Goal: Task Accomplishment & Management: Manage account settings

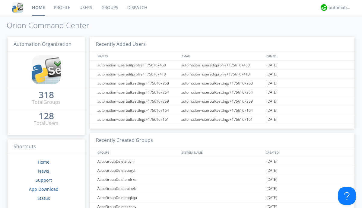
click at [85, 8] on link "Users" at bounding box center [86, 7] width 22 height 15
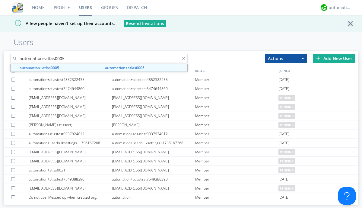
type input "automation+atlas0005"
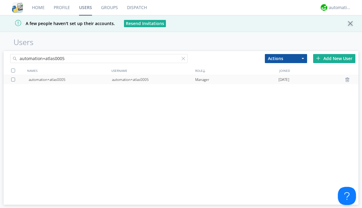
click at [153, 79] on div "automation+atlas0005" at bounding box center [153, 79] width 83 height 9
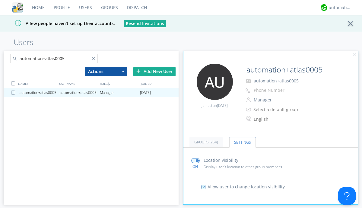
click at [0, 0] on input "radio" at bounding box center [0, 0] width 0 height 0
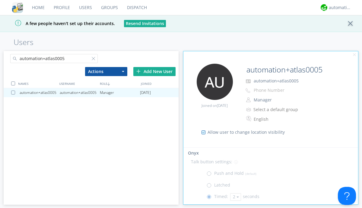
click at [235, 197] on button "2" at bounding box center [235, 197] width 11 height 8
click at [0, 0] on link "5" at bounding box center [0, 0] width 0 height 0
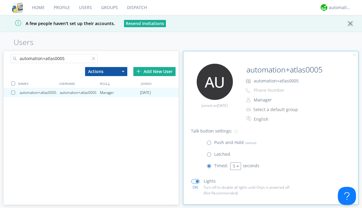
click at [235, 166] on button "5" at bounding box center [235, 166] width 11 height 8
click at [0, 0] on link "3" at bounding box center [0, 0] width 0 height 0
click at [210, 144] on span at bounding box center [211, 144] width 8 height 8
click at [0, 0] on input "radio" at bounding box center [0, 0] width 0 height 0
